Goal: Find specific page/section: Find specific page/section

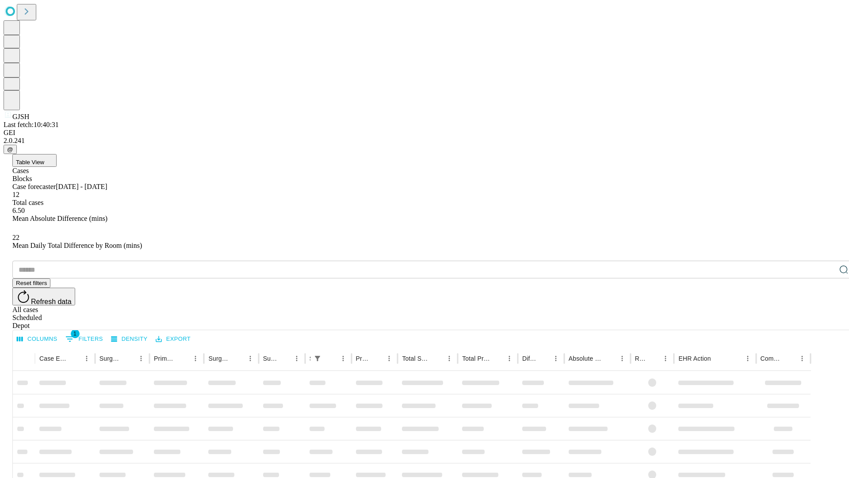
click at [826, 321] on div "Depot" at bounding box center [433, 325] width 842 height 8
